Goal: Task Accomplishment & Management: Use online tool/utility

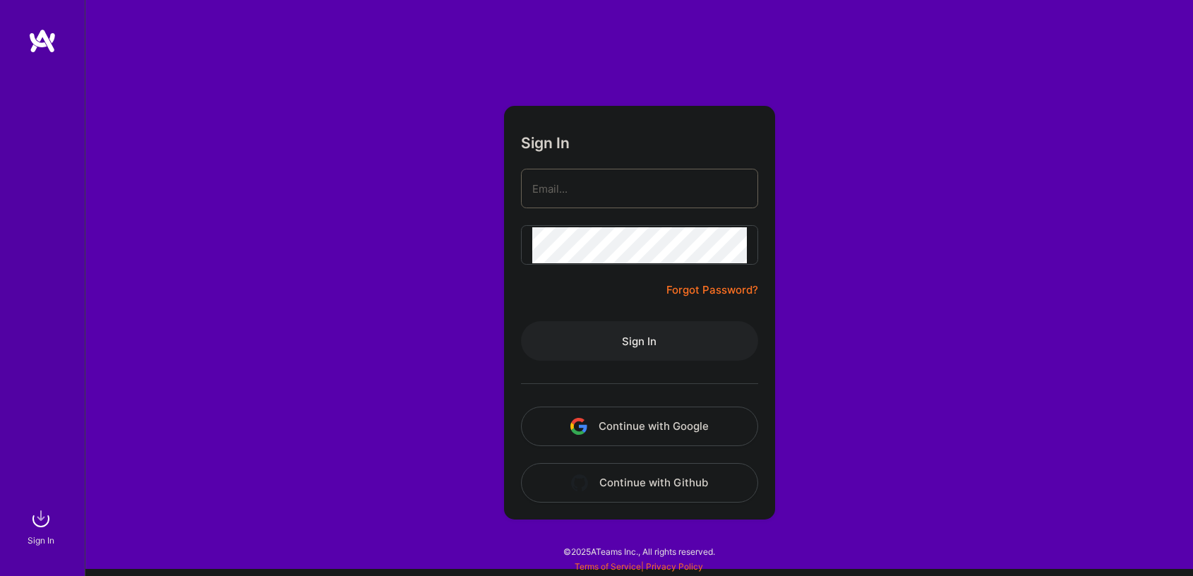
type input "[EMAIL_ADDRESS][DOMAIN_NAME]"
click at [619, 328] on button "Sign In" at bounding box center [639, 341] width 237 height 40
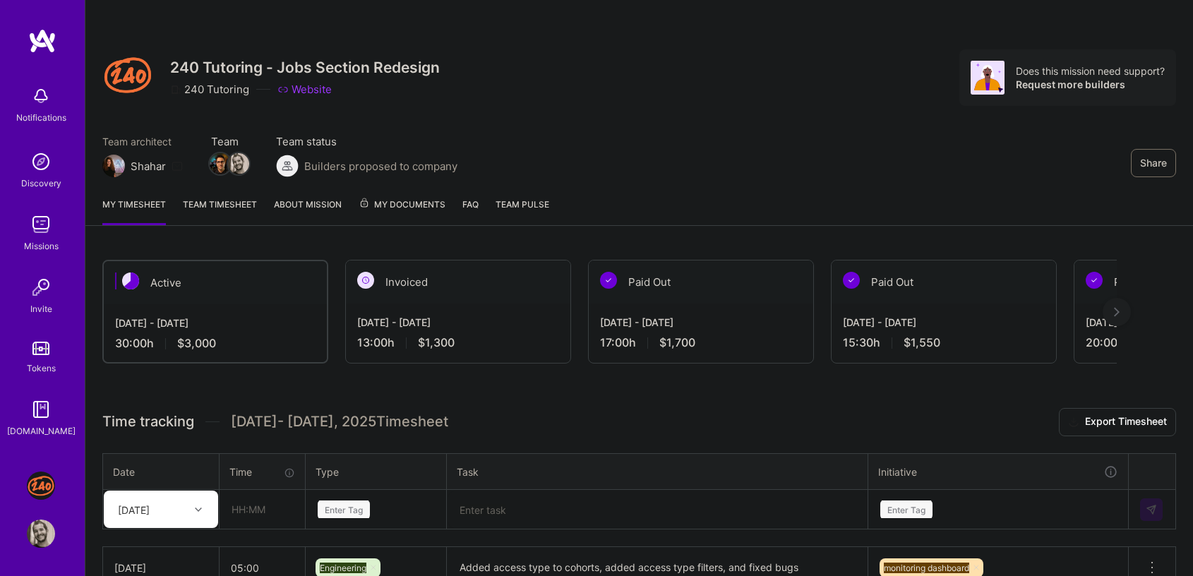
click at [682, 184] on div "Share 240 Tutoring - Jobs Section Redesign 240 Tutoring Website Does this missi…" at bounding box center [639, 93] width 1108 height 186
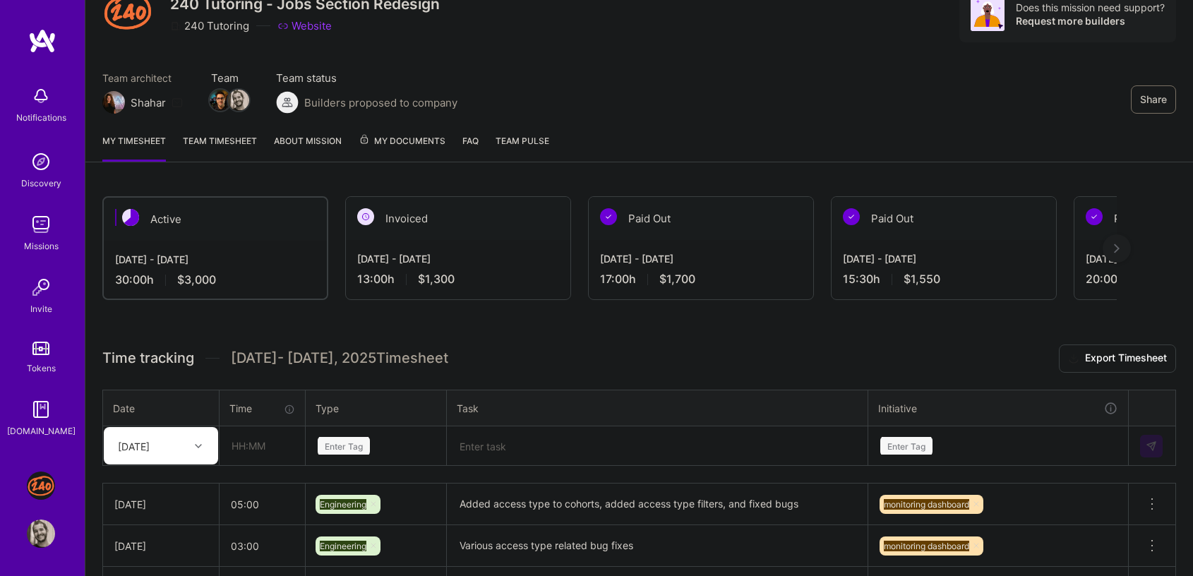
scroll to position [212, 0]
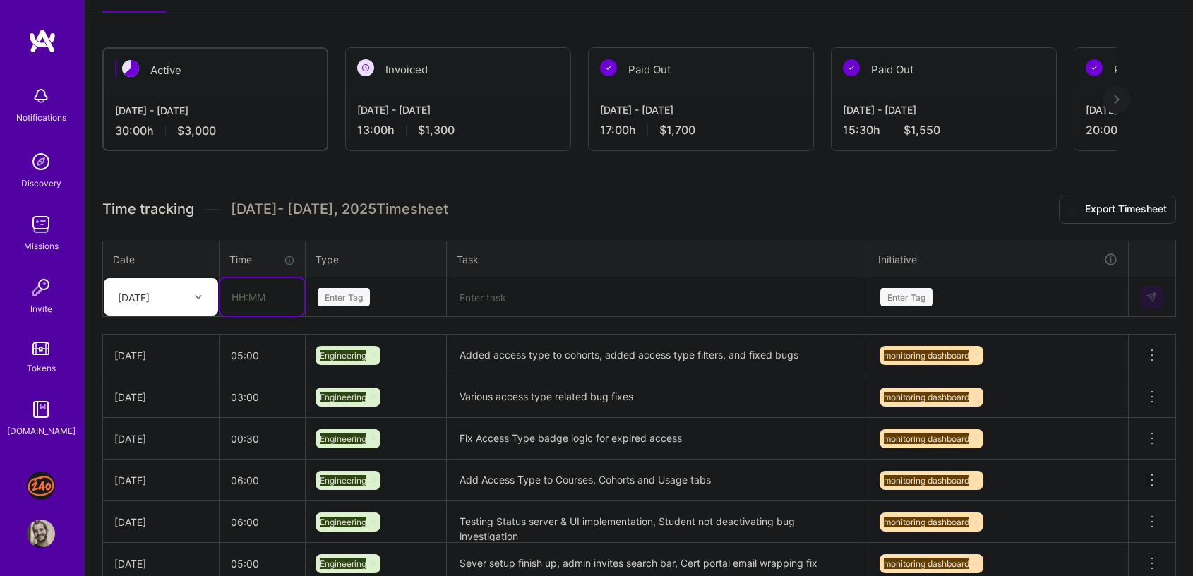
click at [267, 304] on input "text" at bounding box center [262, 296] width 84 height 37
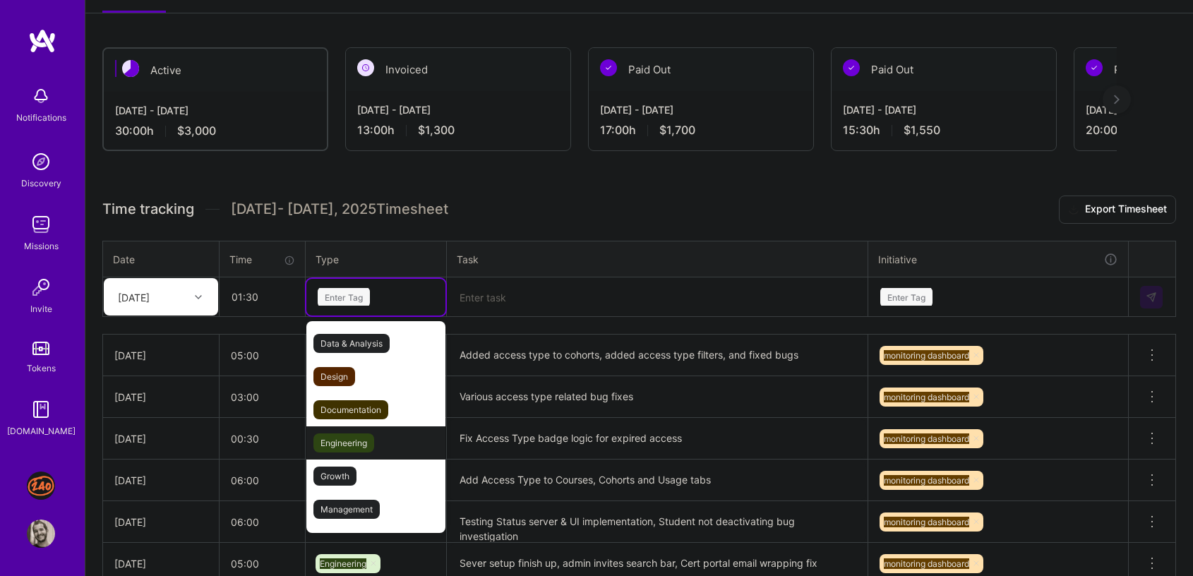
click at [359, 443] on span "Engineering" at bounding box center [343, 442] width 61 height 19
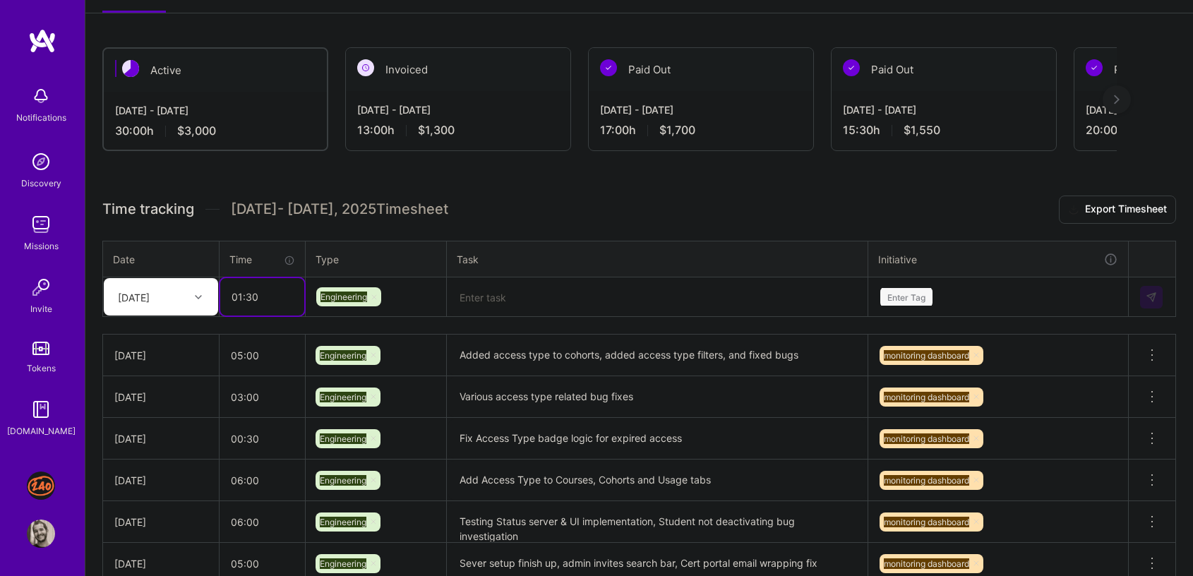
click at [241, 303] on input "01:30" at bounding box center [262, 296] width 84 height 37
type input "02:00"
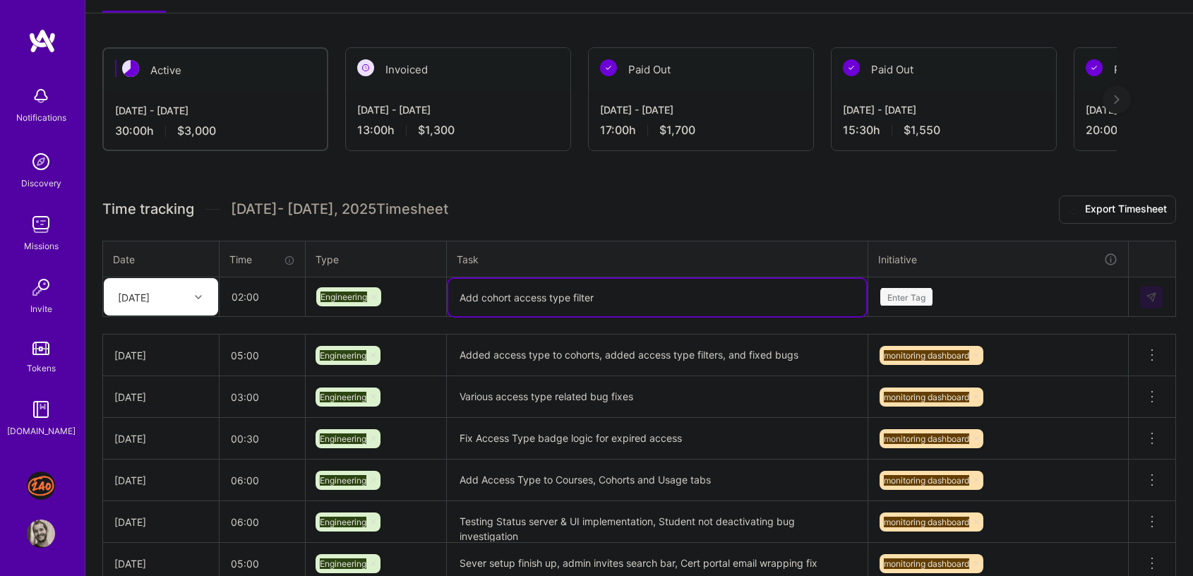
click at [515, 293] on textarea "Add cohort access type filter" at bounding box center [657, 297] width 418 height 37
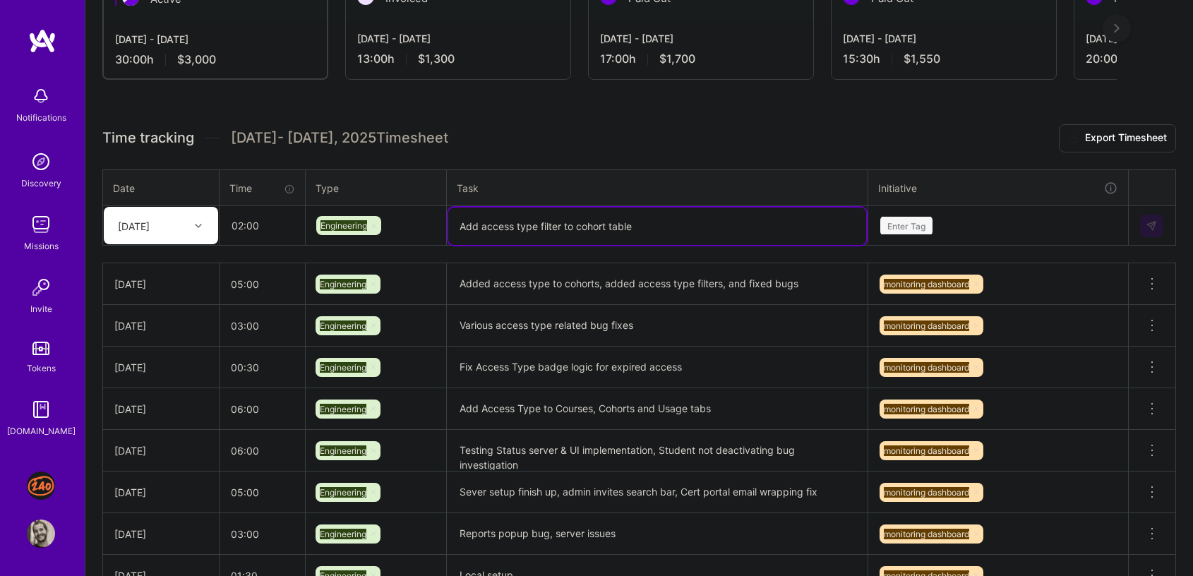
type textarea "Add access type filter to cohort table"
click at [936, 233] on div "Enter Tag" at bounding box center [998, 226] width 258 height 37
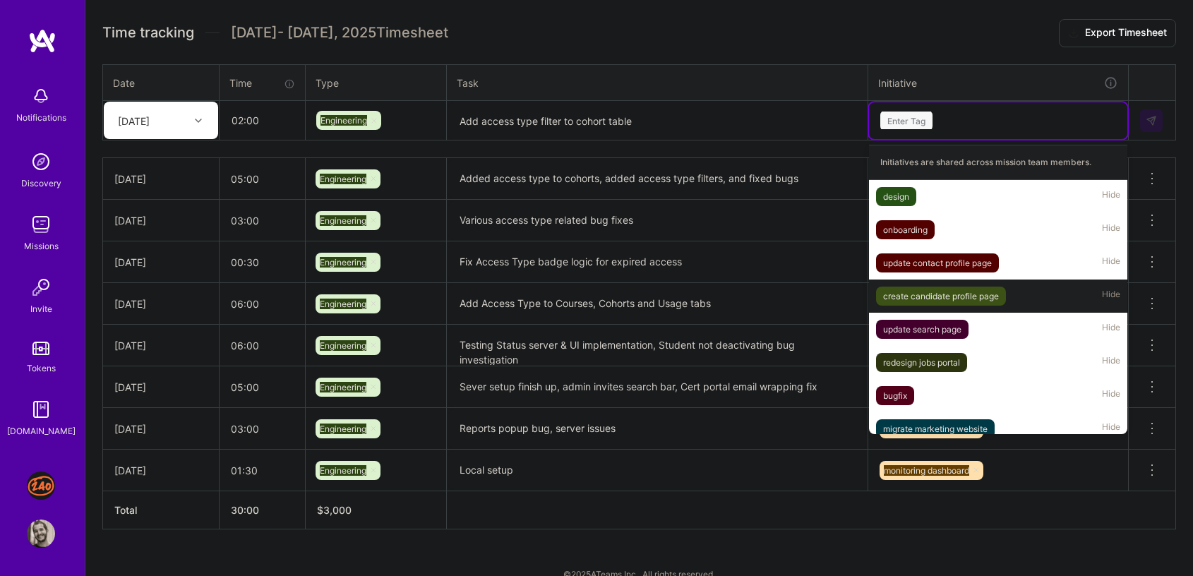
scroll to position [77, 0]
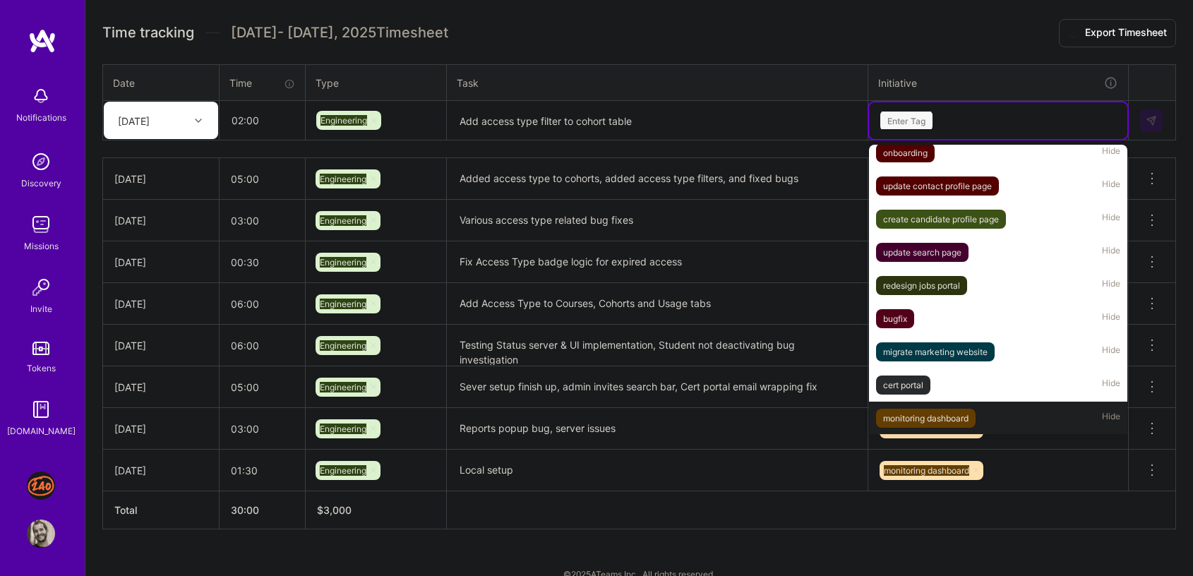
click at [945, 415] on div "monitoring dashboard" at bounding box center [925, 418] width 85 height 15
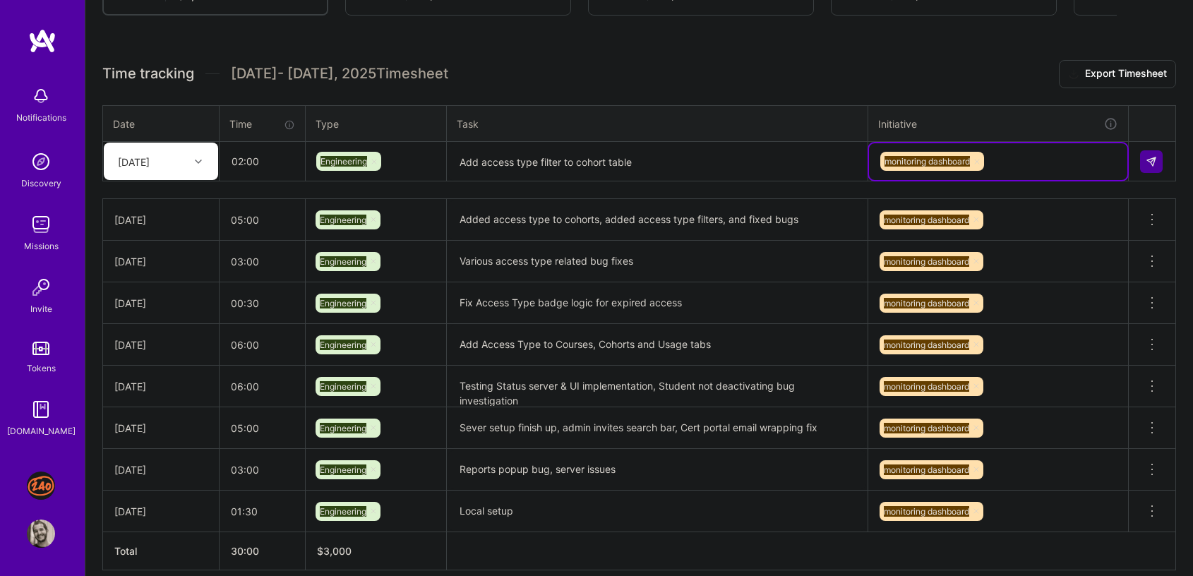
scroll to position [305, 0]
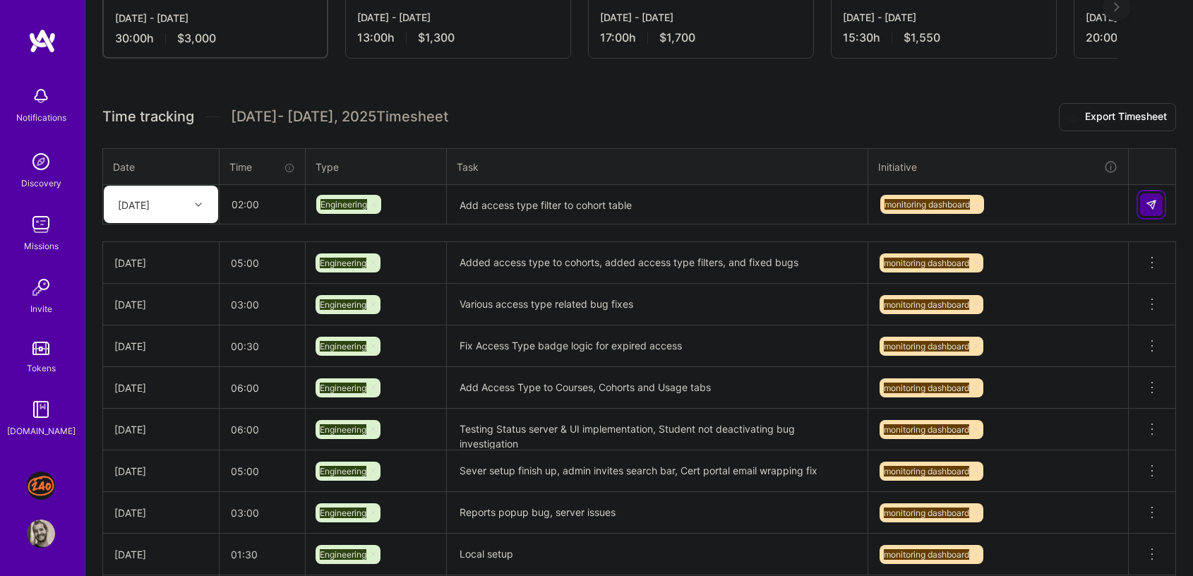
click at [1149, 199] on img at bounding box center [1151, 204] width 11 height 11
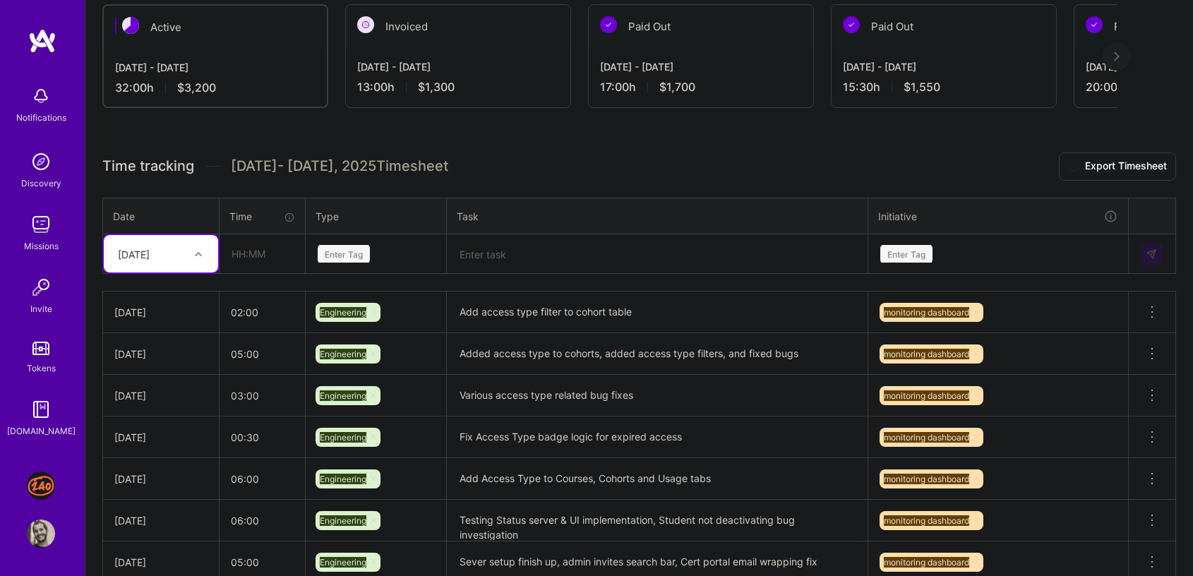
scroll to position [128, 0]
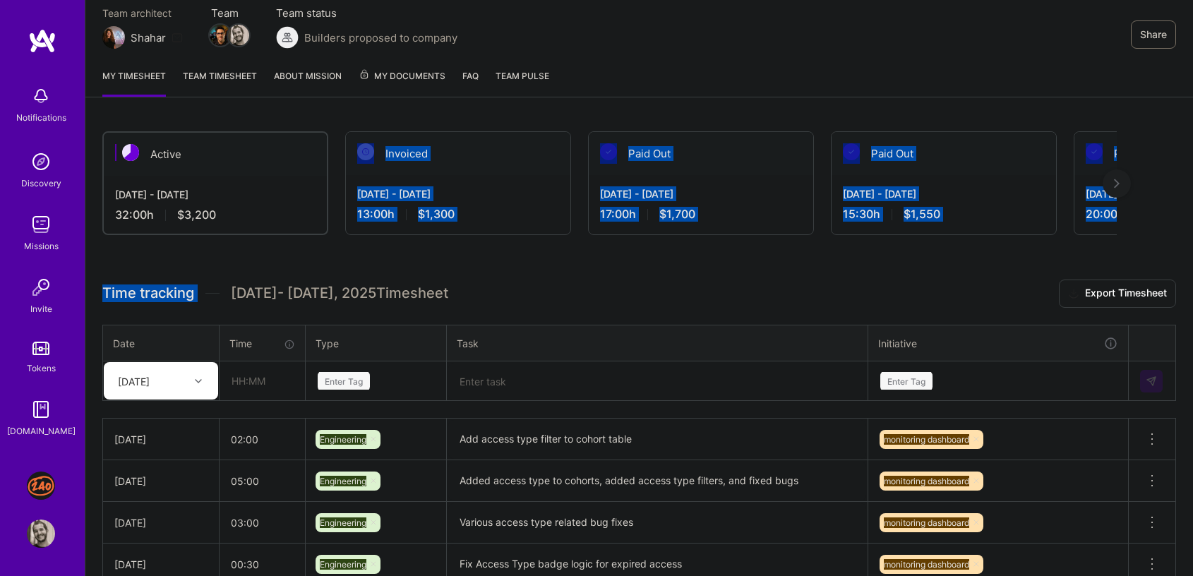
drag, startPoint x: 535, startPoint y: 258, endPoint x: 566, endPoint y: 111, distance: 150.8
click at [566, 111] on div "Share 240 Tutoring - Jobs Section Redesign 240 Tutoring Website Does this missi…" at bounding box center [639, 386] width 1108 height 1029
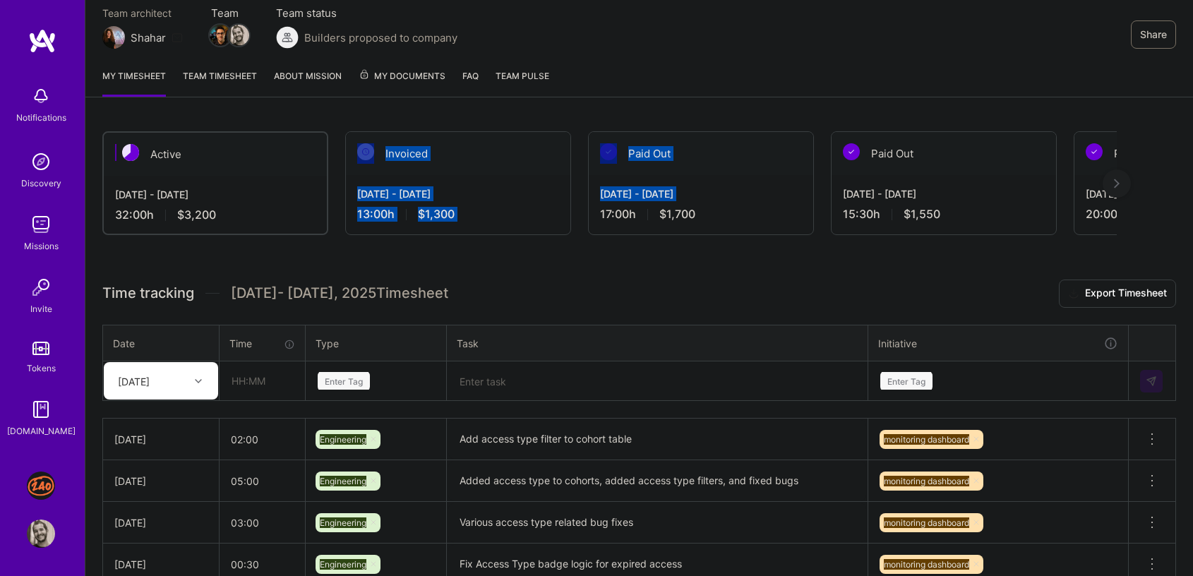
drag, startPoint x: 569, startPoint y: 105, endPoint x: 582, endPoint y: 232, distance: 127.0
click at [582, 230] on div "Share 240 Tutoring - Jobs Section Redesign 240 Tutoring Website Does this missi…" at bounding box center [639, 386] width 1108 height 1029
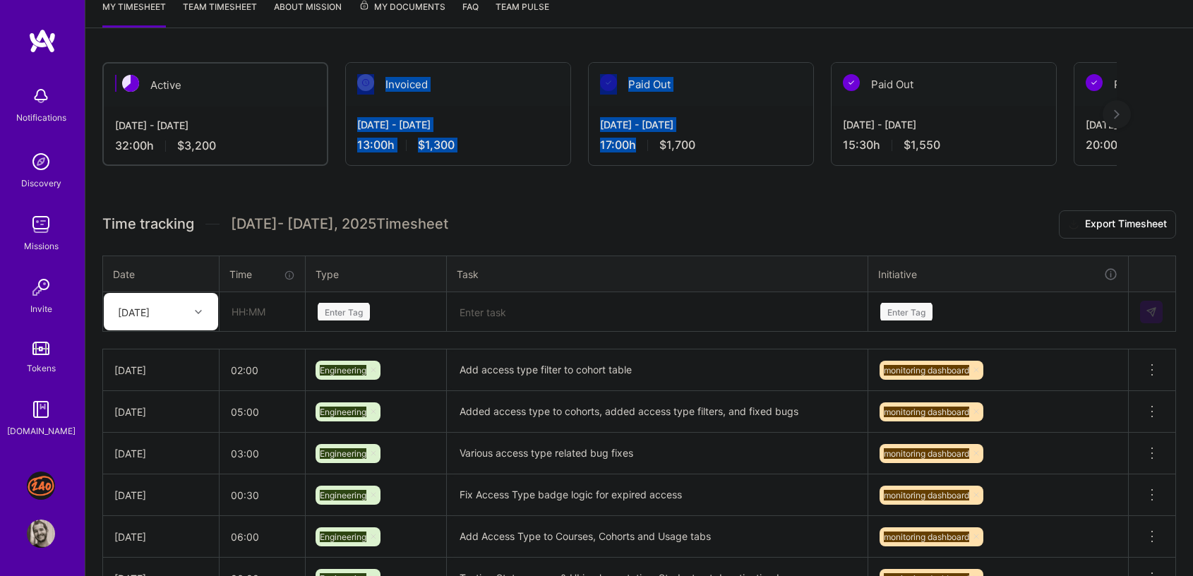
scroll to position [155, 0]
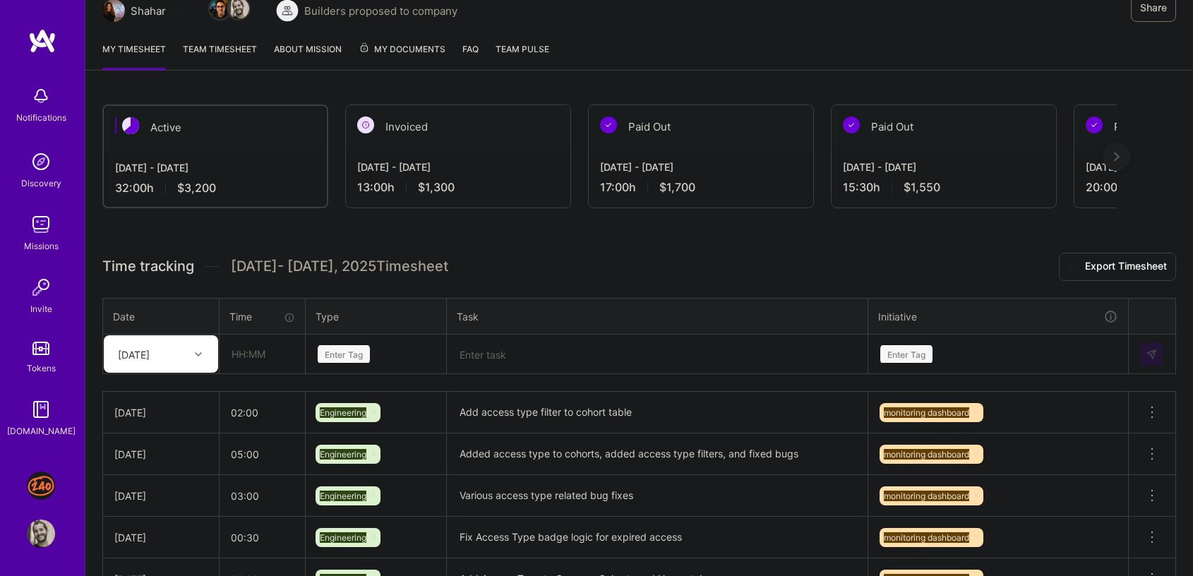
click at [440, 245] on div "Active [DATE] - [DATE] 32:00 h $3,200 Invoiced [DATE] - [DATE] 13:00 h $1,300 P…" at bounding box center [639, 481] width 1108 height 786
